Goal: Information Seeking & Learning: Learn about a topic

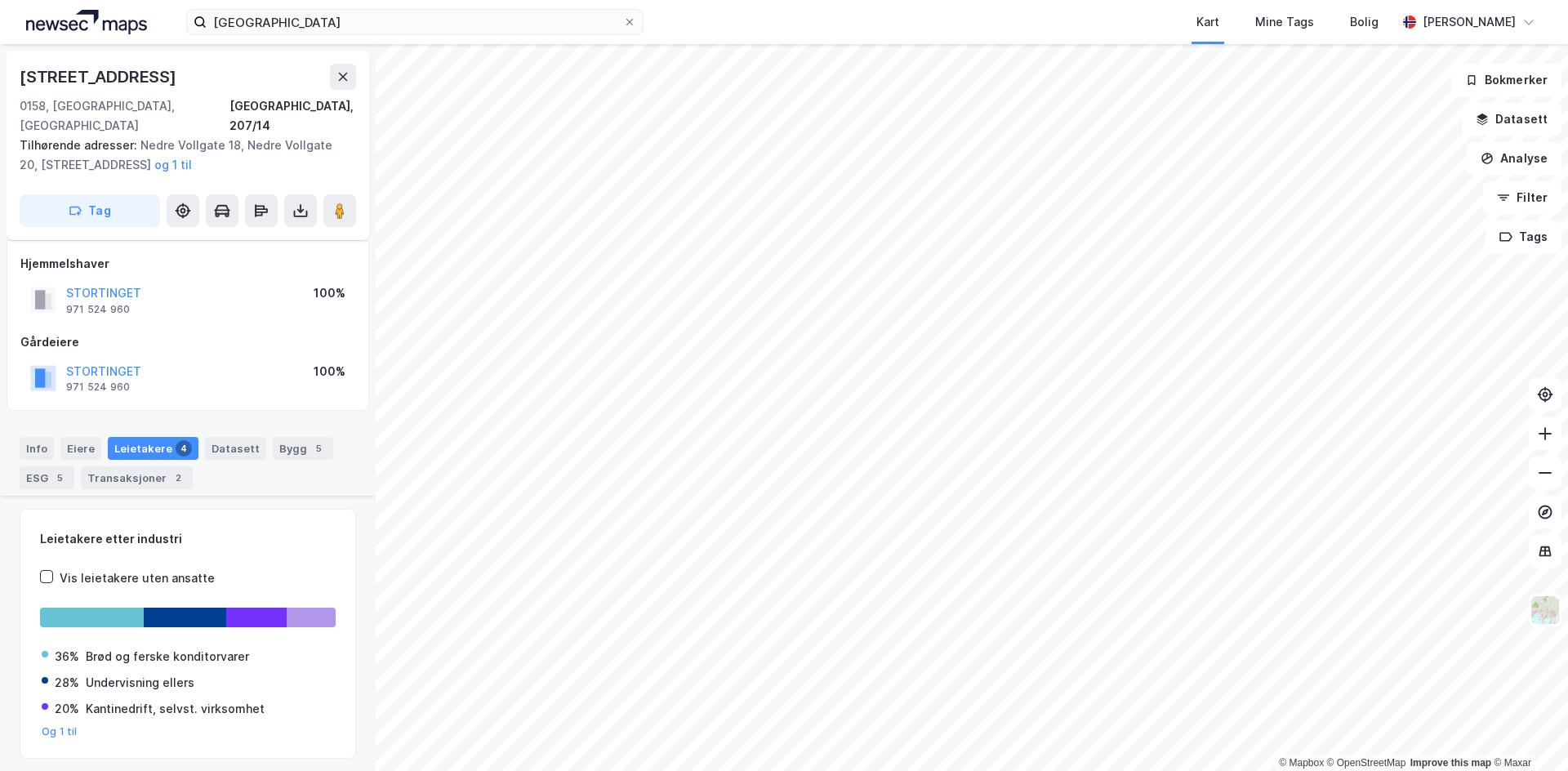
scroll to position [402, 0]
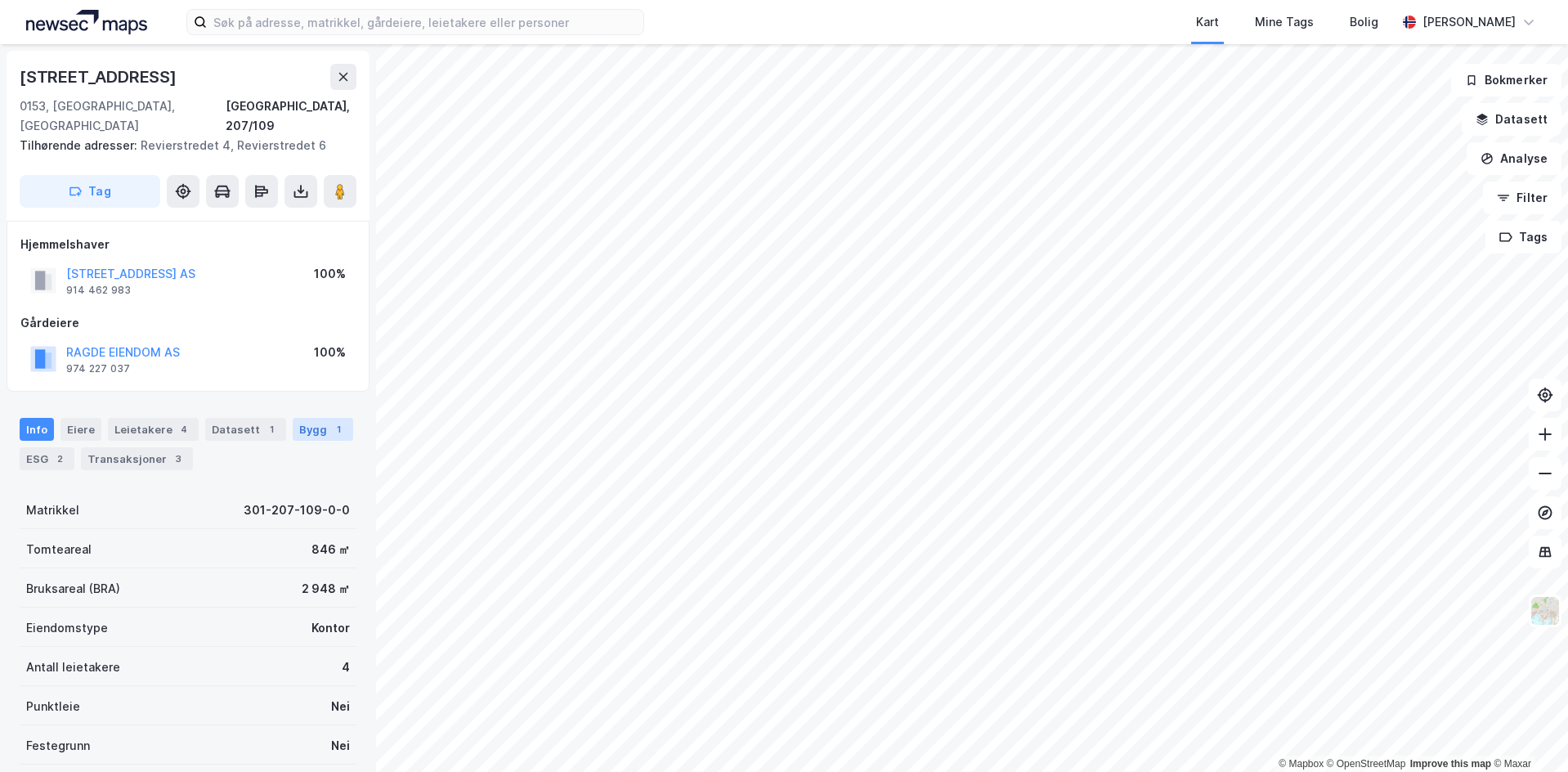
click at [293, 418] on div "Bygg 1" at bounding box center [322, 430] width 60 height 23
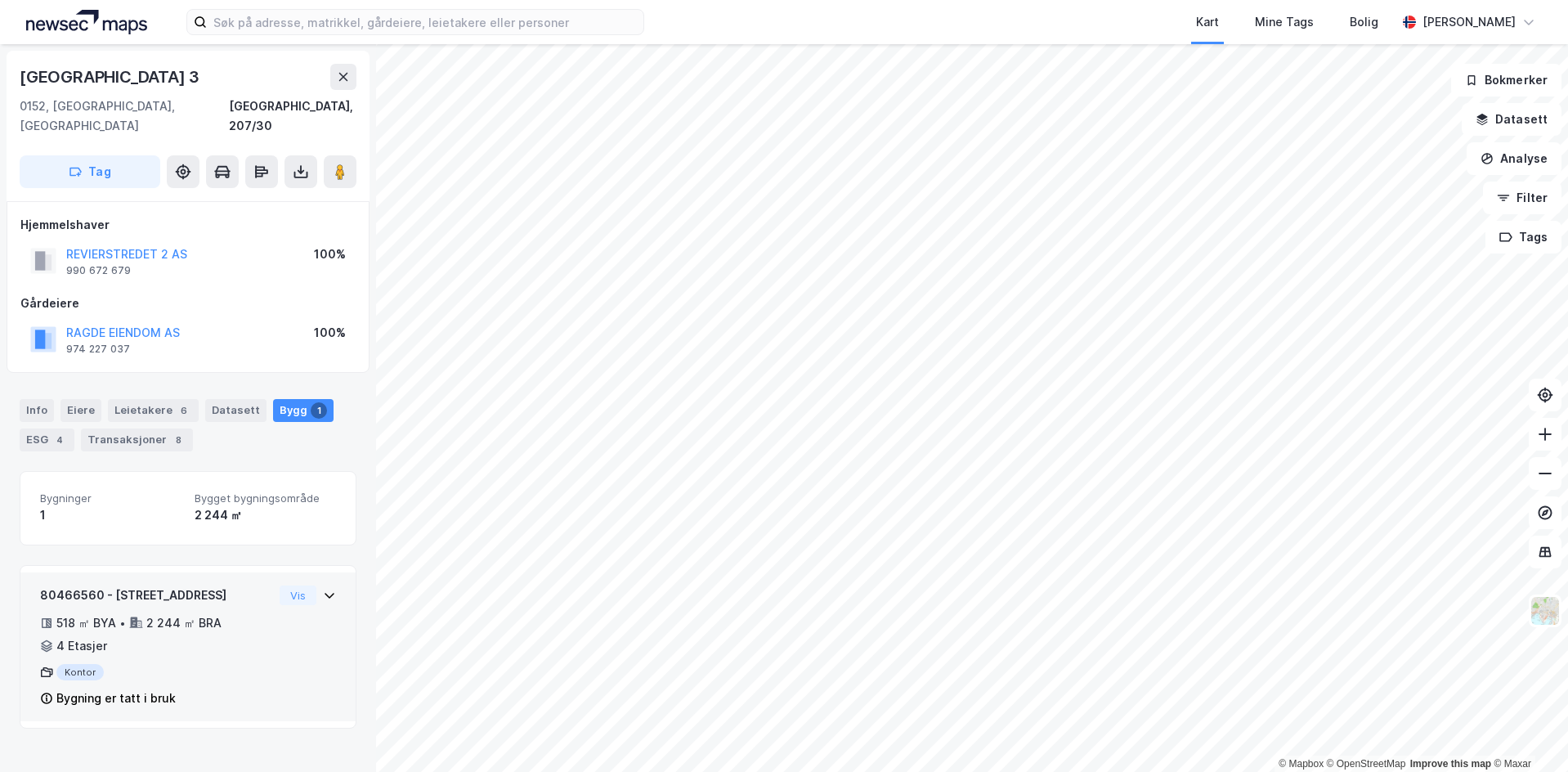
click at [323, 589] on icon at bounding box center [330, 595] width 13 height 13
